Goal: Task Accomplishment & Management: Use online tool/utility

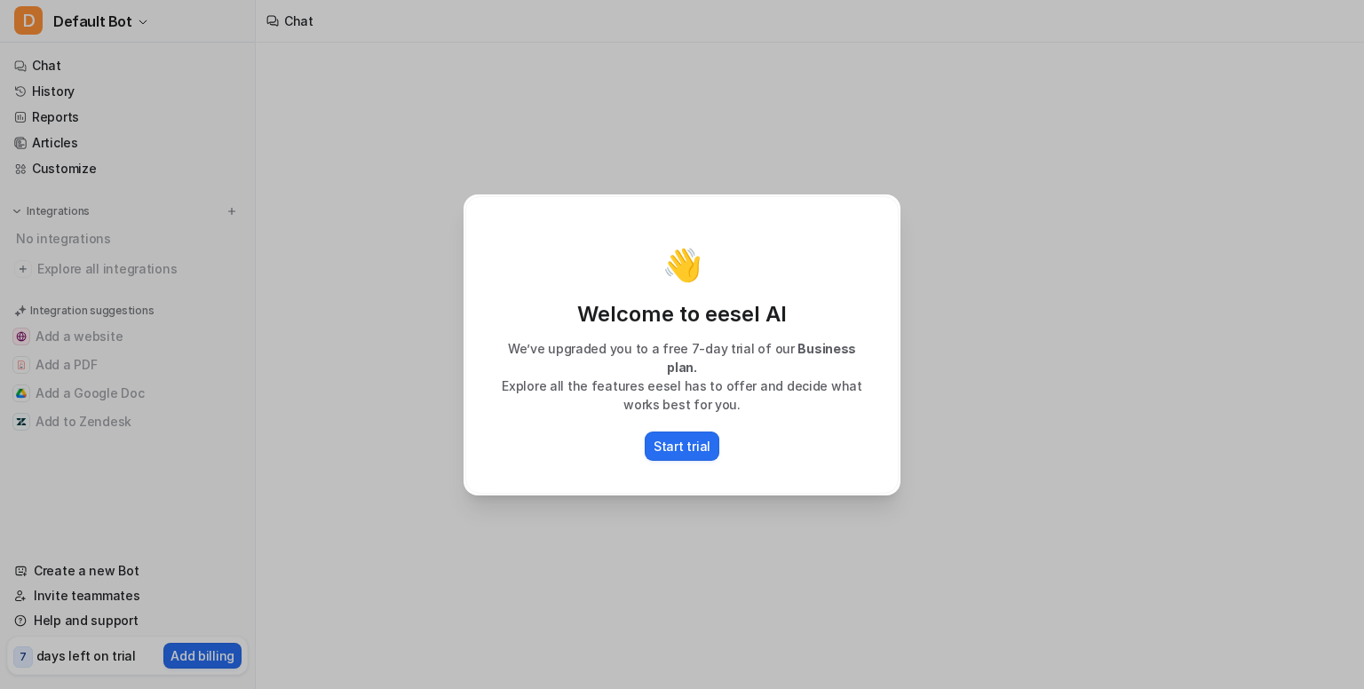
click at [385, 423] on div "👋 Welcome to eesel AI We’ve upgraded you to a free 7-day trial of our Business …" at bounding box center [682, 344] width 1364 height 689
click at [650, 441] on button "Start trial" at bounding box center [682, 446] width 75 height 29
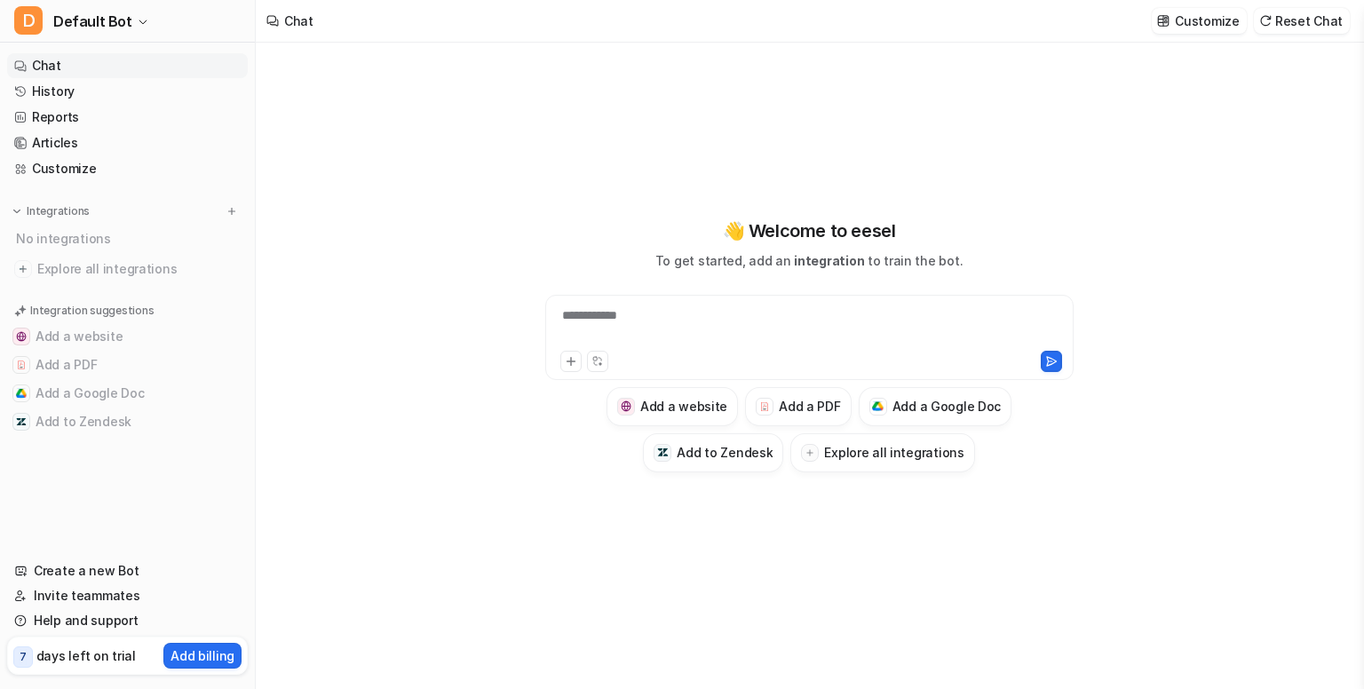
type textarea "**********"
